Goal: Information Seeking & Learning: Learn about a topic

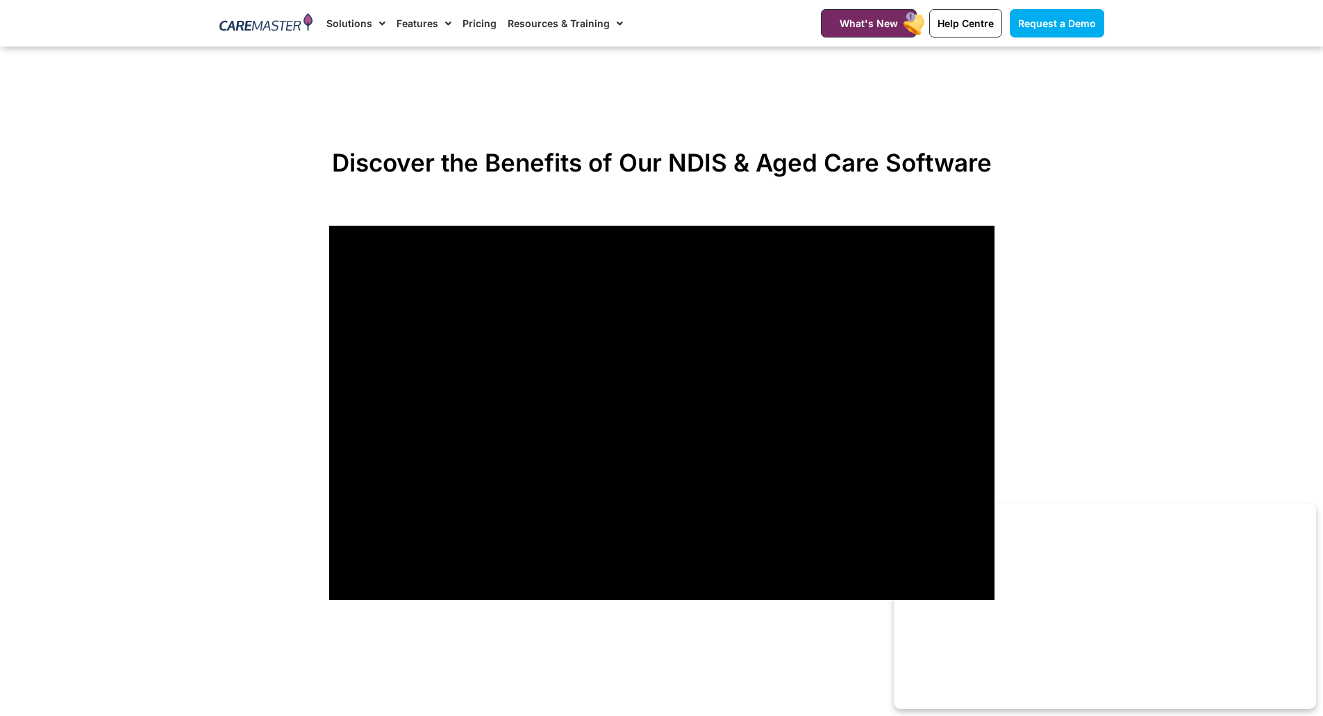
scroll to position [1042, 0]
